Goal: Check status: Check status

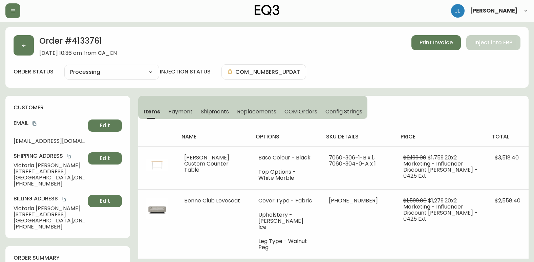
select select "PROCESSING"
click at [29, 52] on button "button" at bounding box center [24, 45] width 20 height 20
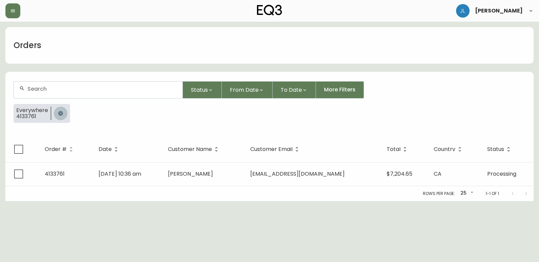
click at [60, 114] on icon "button" at bounding box center [60, 113] width 5 height 5
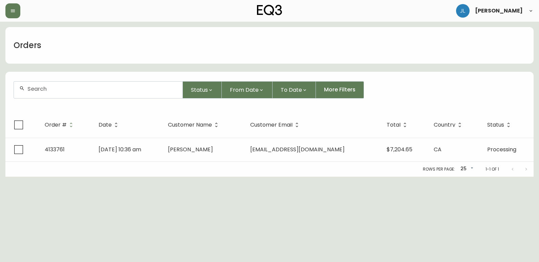
click at [65, 90] on input "text" at bounding box center [102, 89] width 150 height 6
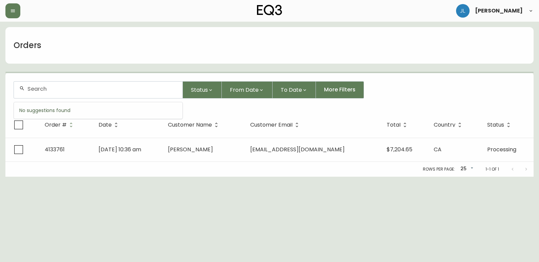
paste input "4134543"
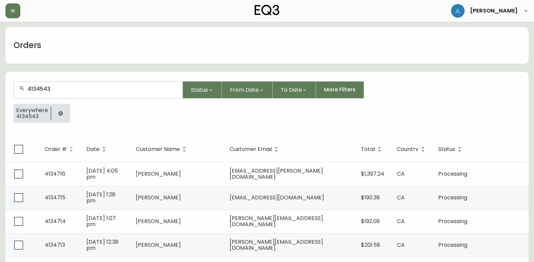
type input "4134543"
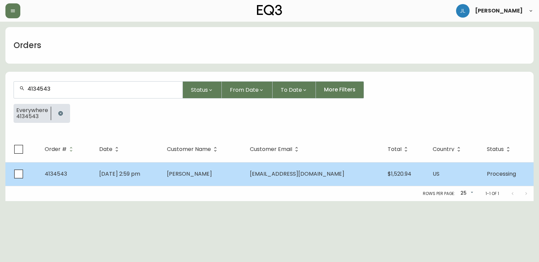
click at [162, 172] on td "[DATE] 2:59 pm" at bounding box center [128, 174] width 68 height 24
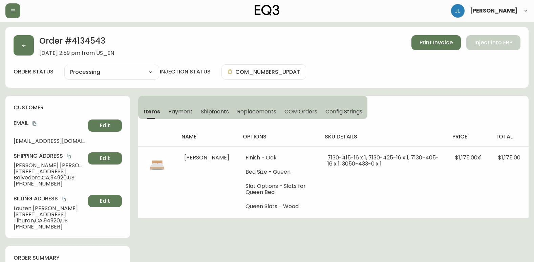
type input "Processing"
select select "PROCESSING"
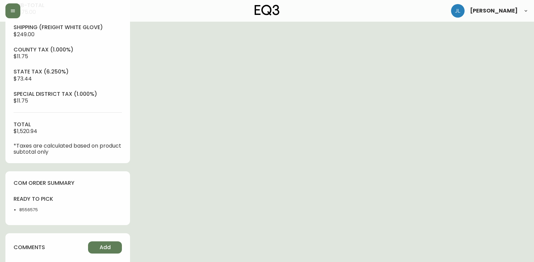
scroll to position [305, 0]
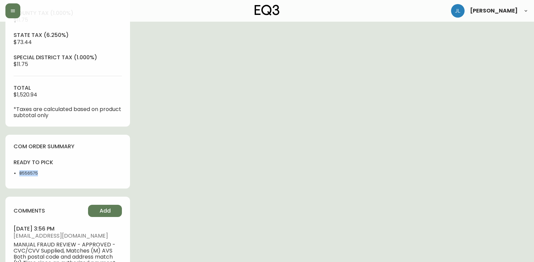
drag, startPoint x: 67, startPoint y: 178, endPoint x: 19, endPoint y: 177, distance: 48.8
click at [19, 177] on div "ready to pick 8556575" at bounding box center [68, 170] width 108 height 22
copy li "8556575"
click at [322, 113] on div "Order # 4134543 [DATE] 2:59 pm from US_EN Print Invoice Inject into ERP order s…" at bounding box center [266, 31] width 523 height 619
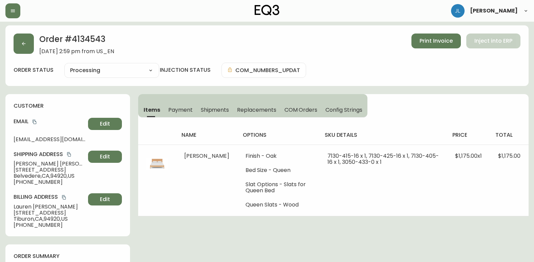
scroll to position [0, 0]
